Goal: Task Accomplishment & Management: Manage account settings

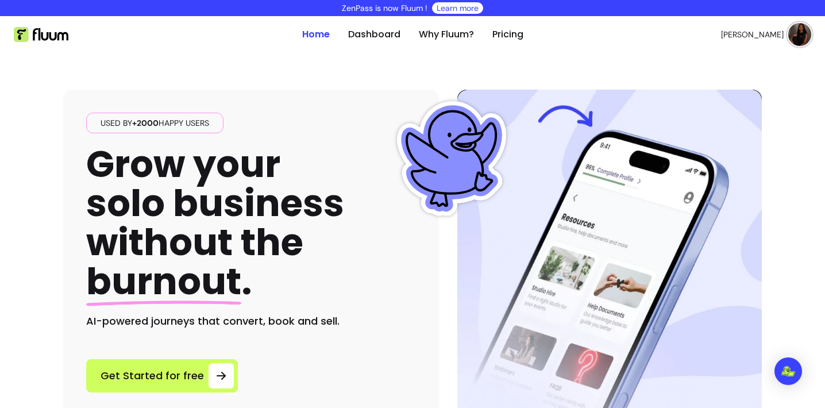
click at [763, 33] on span "[PERSON_NAME]" at bounding box center [752, 34] width 63 height 11
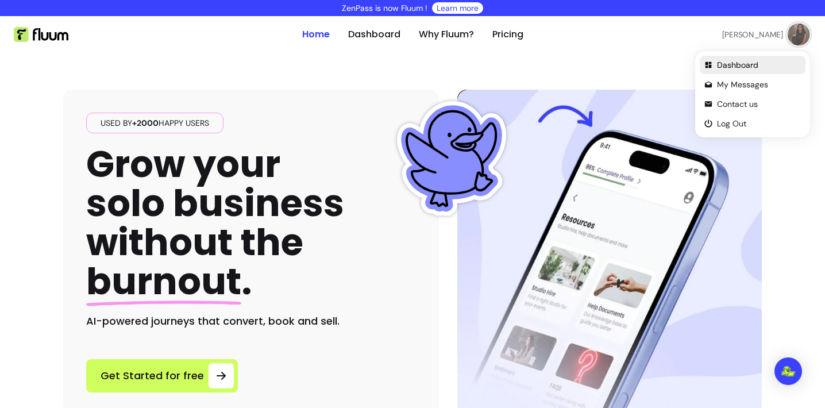
click at [735, 65] on span "Dashboard" at bounding box center [759, 64] width 84 height 11
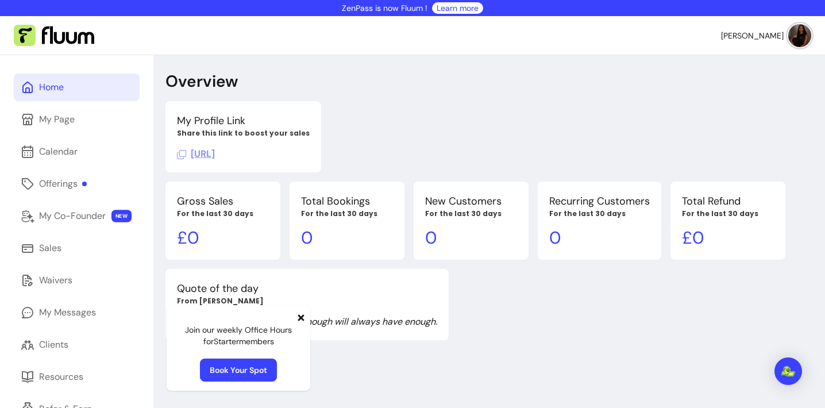
click at [300, 320] on icon at bounding box center [301, 317] width 6 height 6
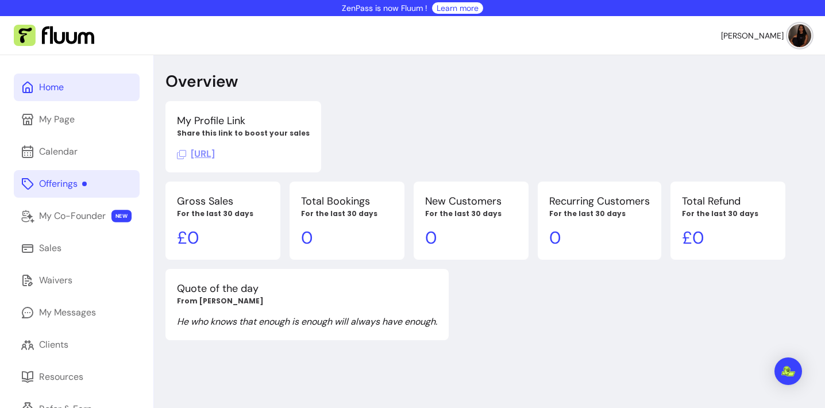
click at [57, 192] on link "Offerings" at bounding box center [77, 184] width 126 height 28
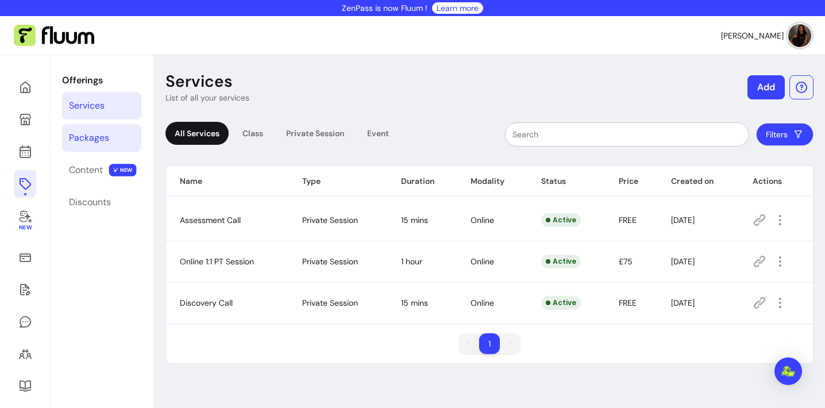
click at [95, 144] on div "Packages" at bounding box center [89, 138] width 40 height 14
click at [97, 169] on div "Content" at bounding box center [86, 170] width 34 height 14
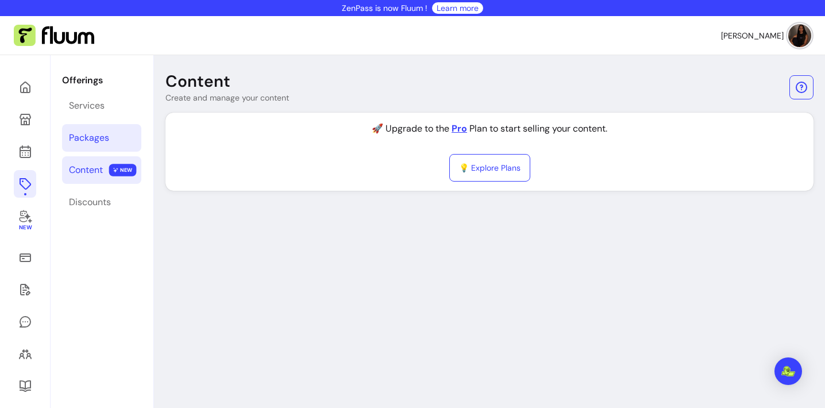
click at [80, 142] on div "Packages" at bounding box center [89, 138] width 40 height 14
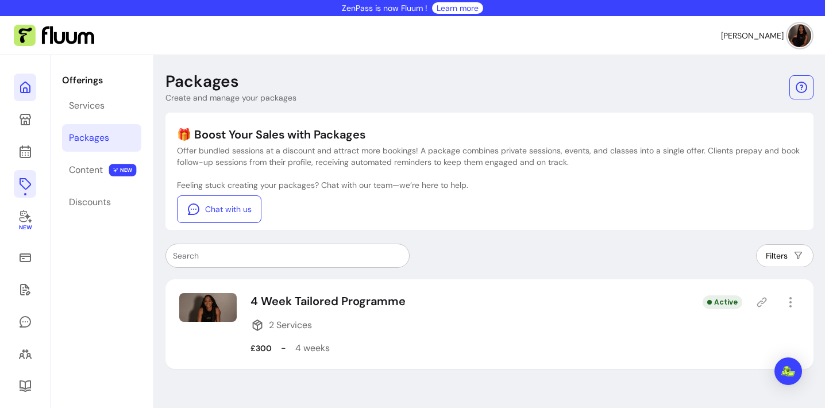
click at [22, 88] on icon at bounding box center [25, 87] width 14 height 14
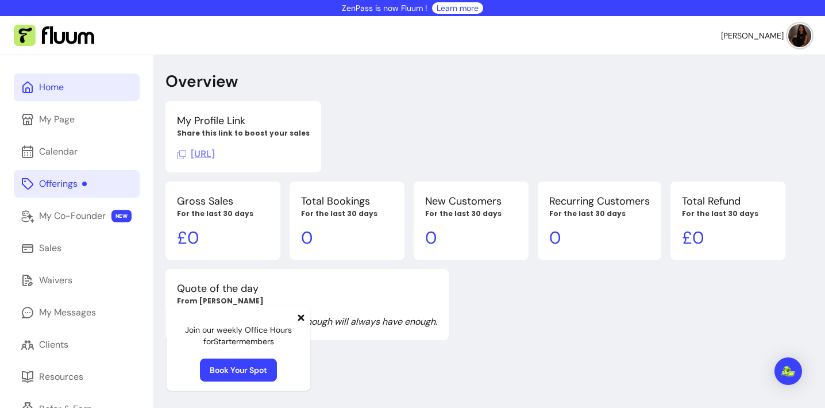
click at [58, 188] on div "Offerings" at bounding box center [63, 184] width 48 height 14
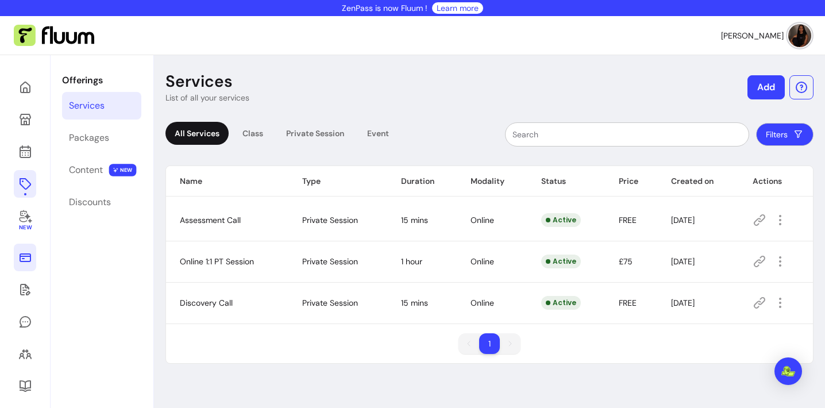
click at [22, 253] on icon at bounding box center [25, 257] width 11 height 9
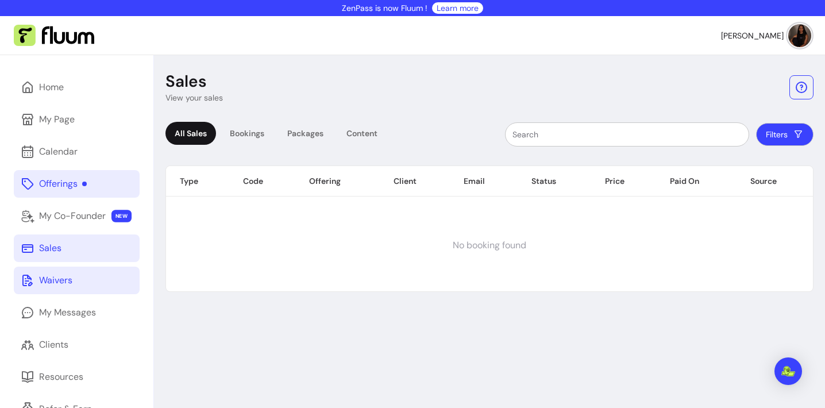
click at [26, 275] on icon at bounding box center [27, 280] width 10 height 11
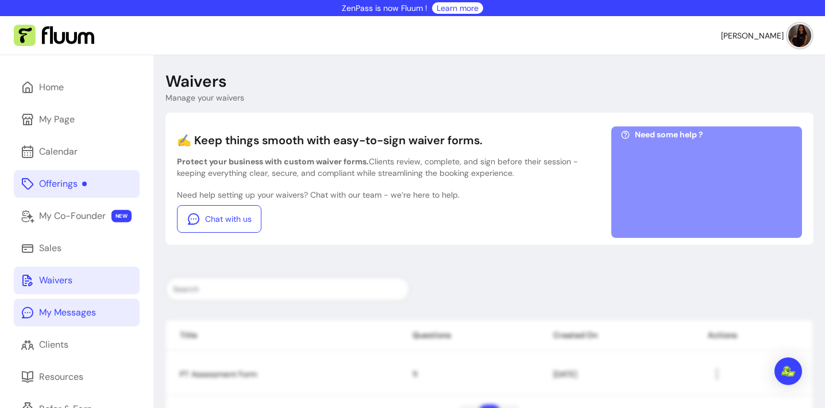
click at [38, 323] on link "My Messages" at bounding box center [77, 313] width 126 height 28
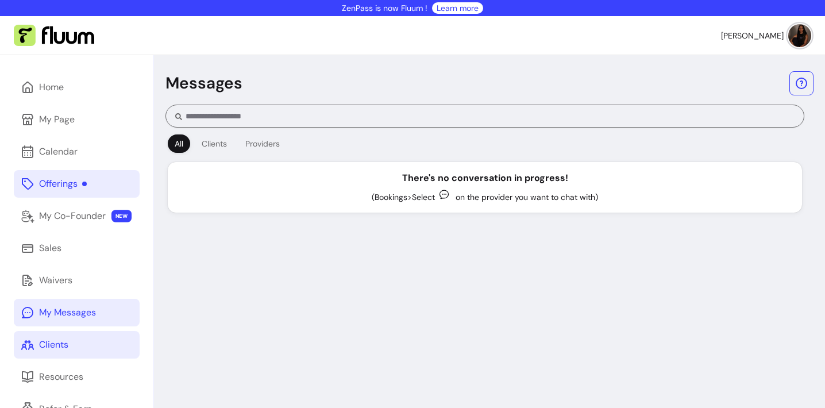
click at [46, 337] on link "Clients" at bounding box center [77, 345] width 126 height 28
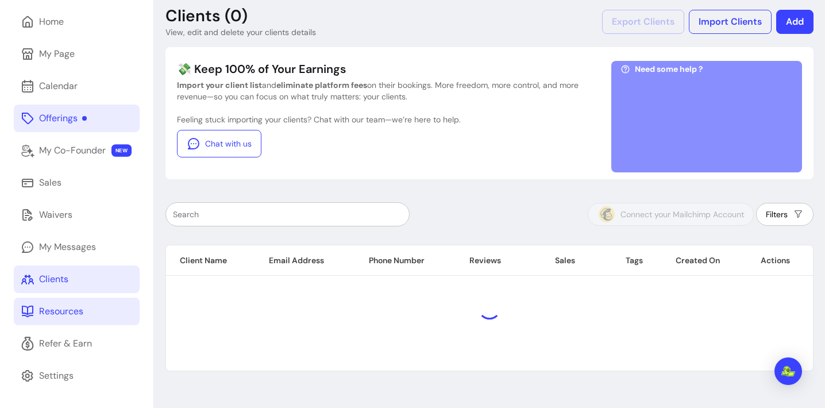
scroll to position [66, 0]
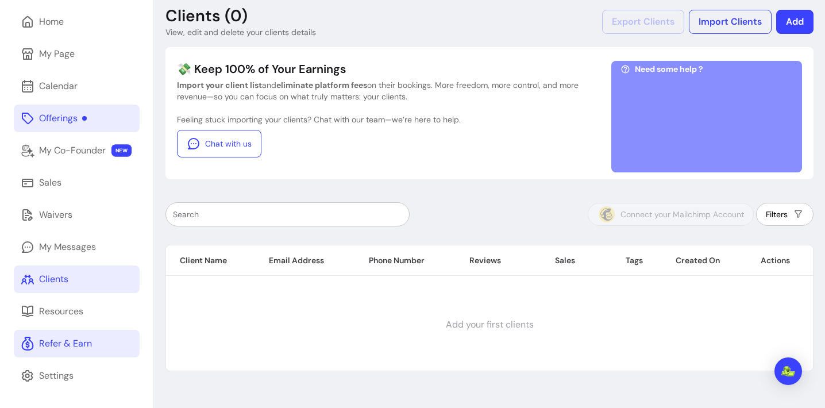
click at [56, 343] on div "Refer & Earn" at bounding box center [65, 344] width 53 height 14
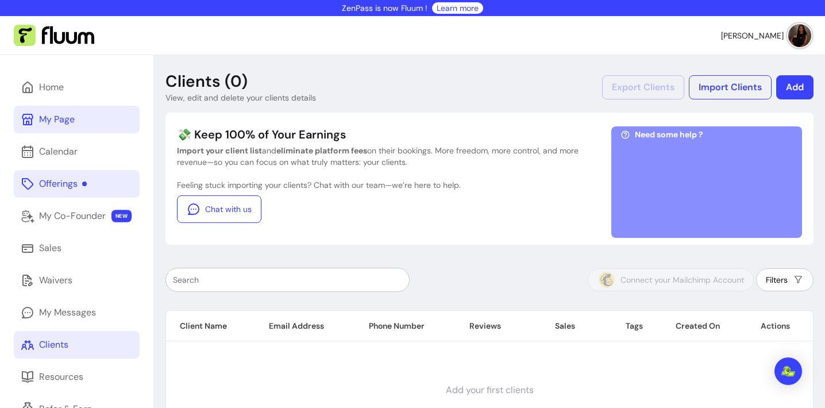
scroll to position [0, 0]
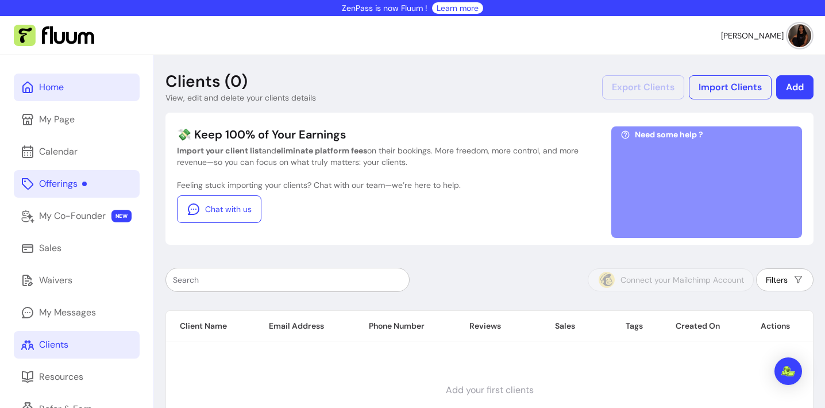
click at [59, 90] on div "Home" at bounding box center [51, 87] width 25 height 14
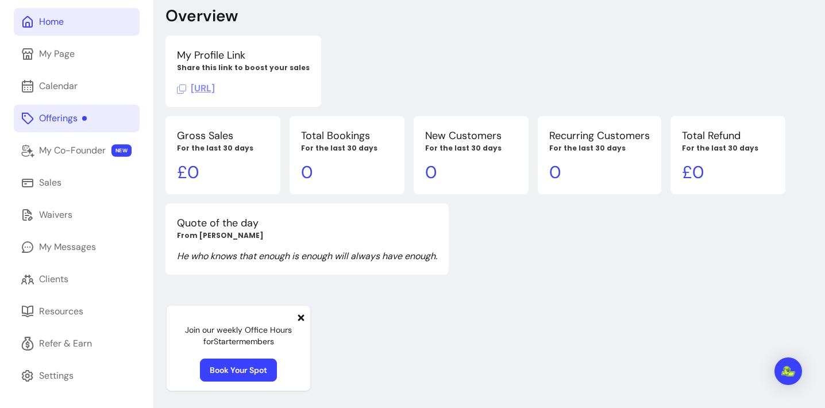
scroll to position [66, 0]
click at [299, 318] on icon at bounding box center [301, 317] width 6 height 6
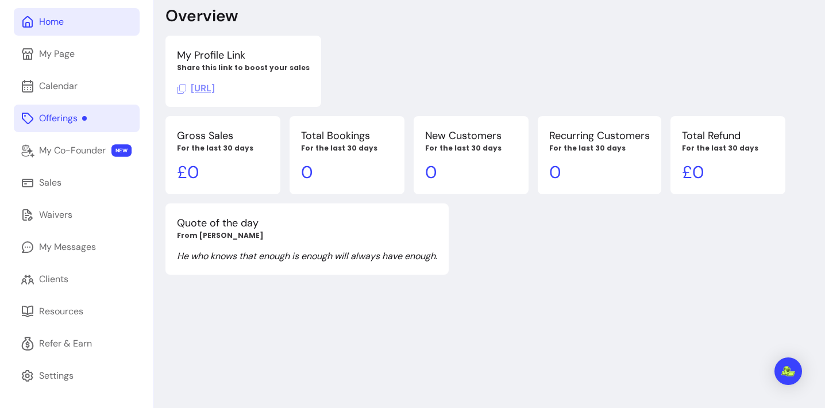
click at [80, 114] on div "Offerings" at bounding box center [63, 118] width 48 height 14
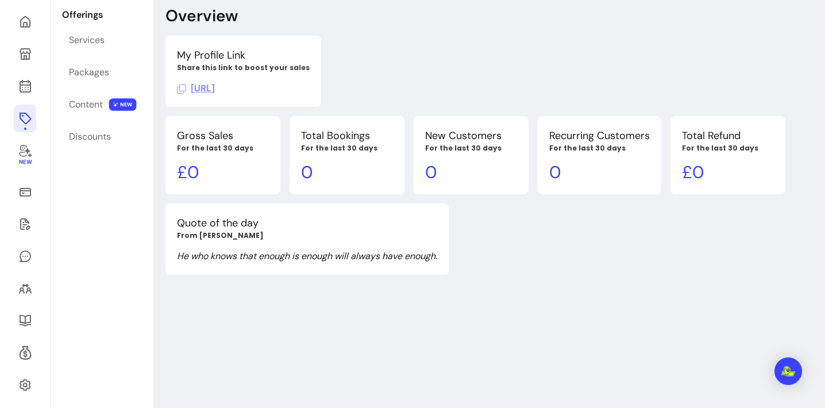
scroll to position [55, 0]
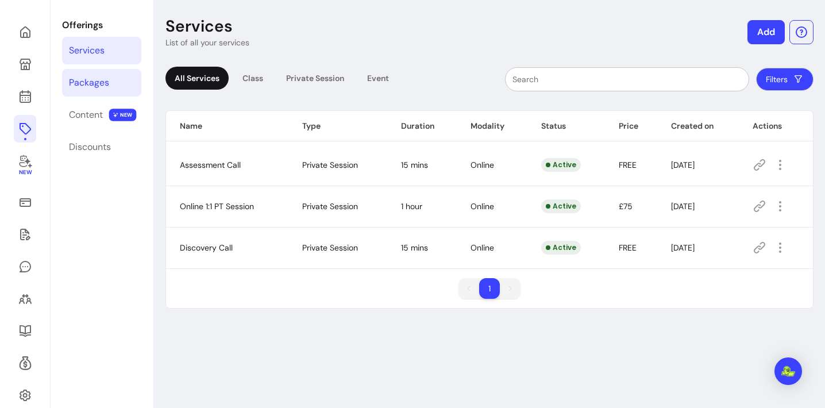
click at [102, 83] on div "Packages" at bounding box center [89, 83] width 40 height 14
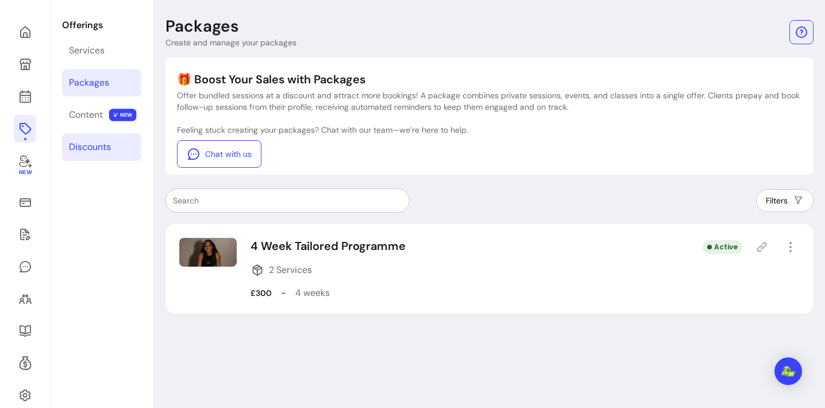
click at [83, 150] on div "Discounts" at bounding box center [90, 147] width 42 height 14
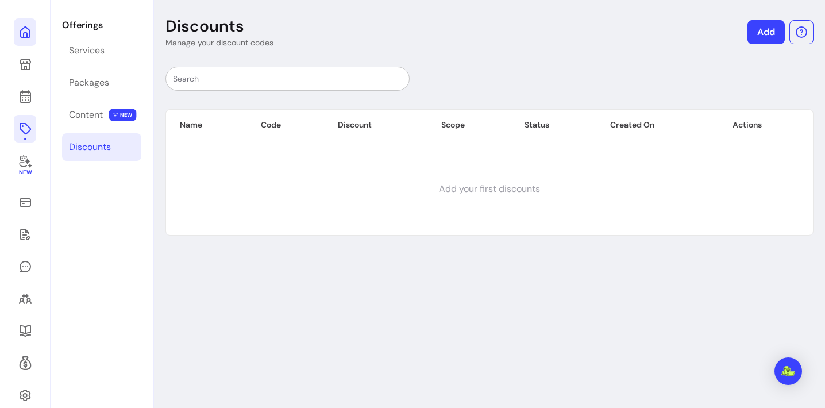
click at [28, 33] on icon at bounding box center [25, 32] width 14 height 14
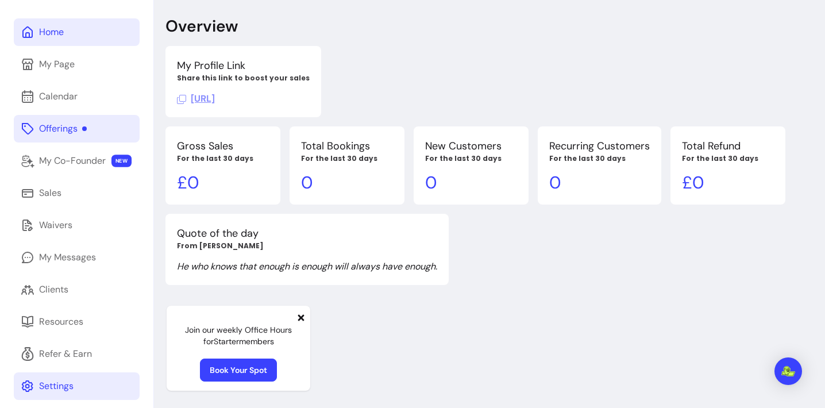
click at [81, 390] on link "Settings" at bounding box center [77, 386] width 126 height 28
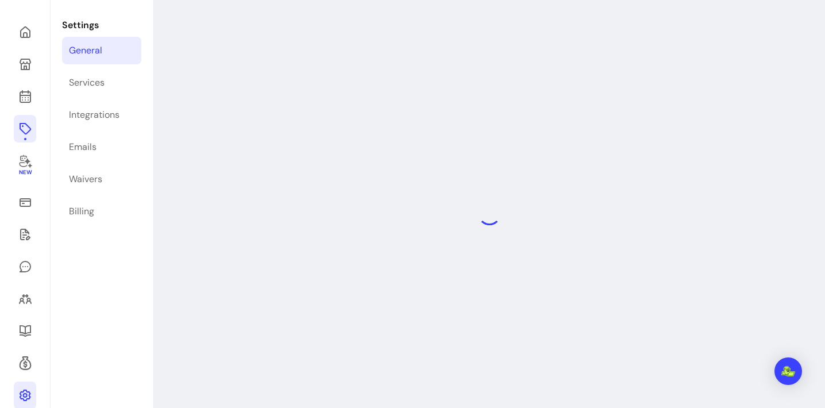
select select "**********"
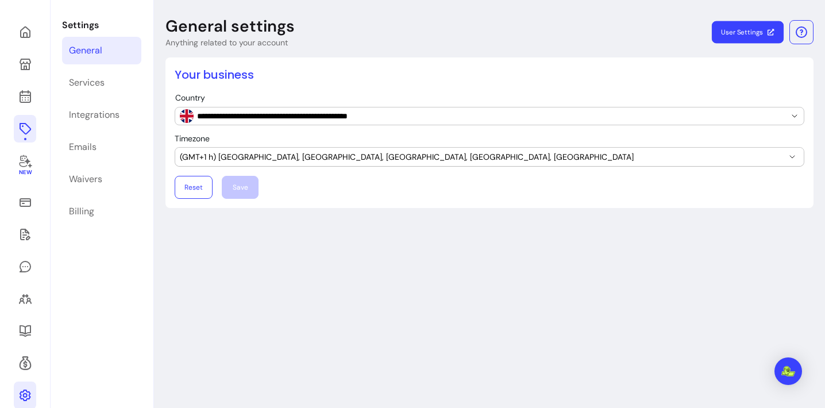
click at [749, 38] on link "User Settings" at bounding box center [748, 32] width 72 height 22
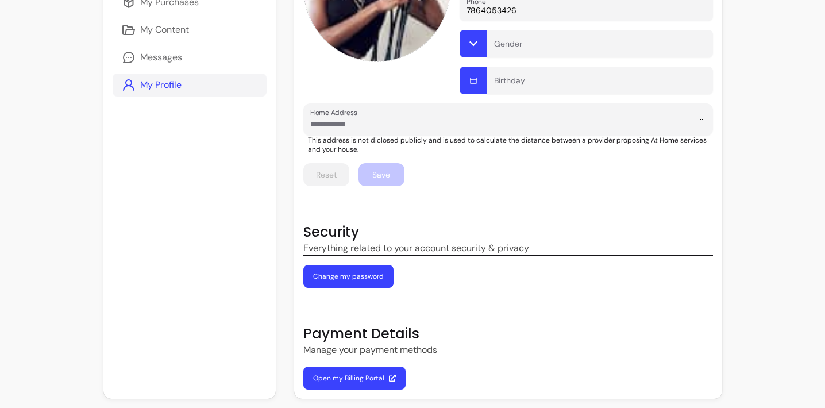
scroll to position [260, 0]
click at [347, 382] on link "Open my Billing Portal" at bounding box center [354, 378] width 102 height 23
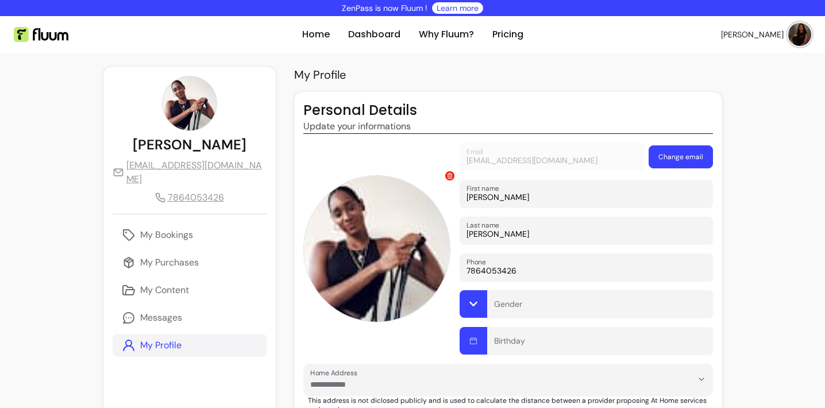
scroll to position [0, 0]
